Goal: Information Seeking & Learning: Learn about a topic

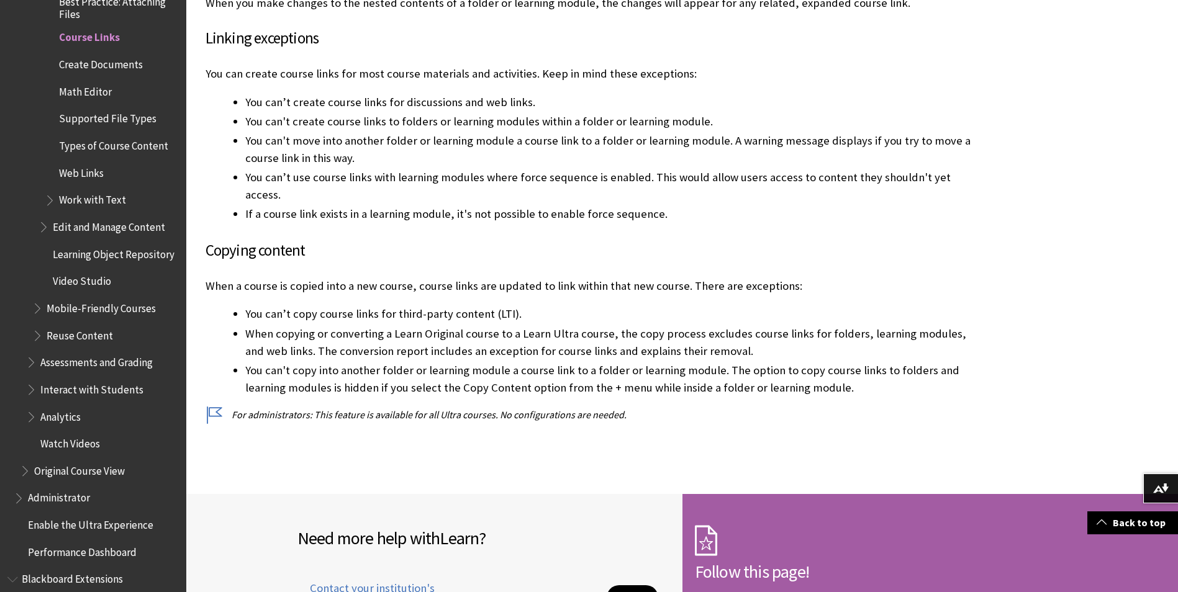
scroll to position [2856, 0]
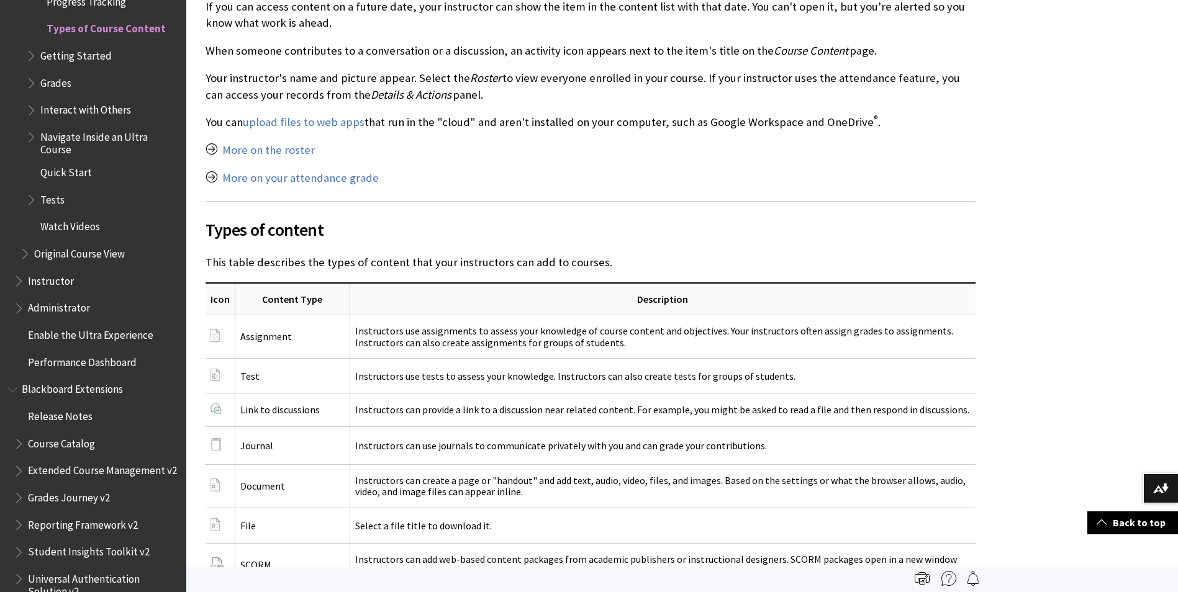
scroll to position [1552, 0]
